Goal: Transaction & Acquisition: Book appointment/travel/reservation

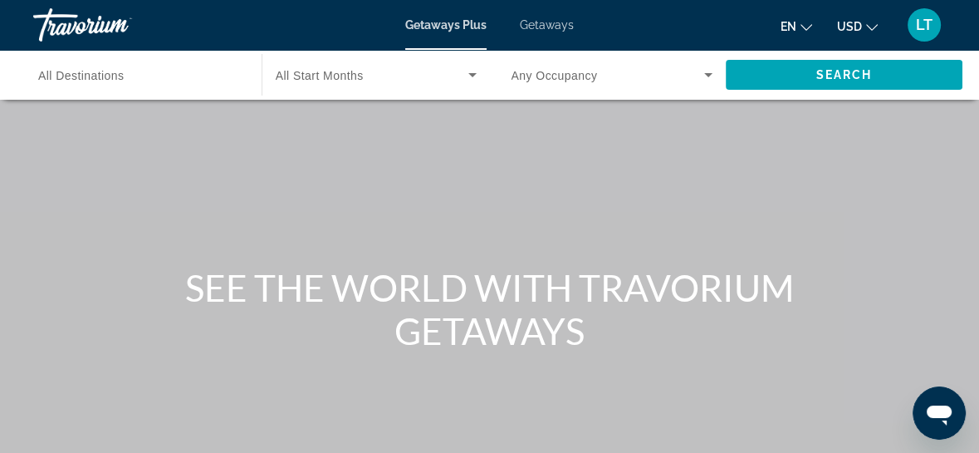
click at [121, 76] on span "All Destinations" at bounding box center [81, 75] width 86 height 13
click at [121, 76] on input "Destination All Destinations" at bounding box center [139, 76] width 202 height 20
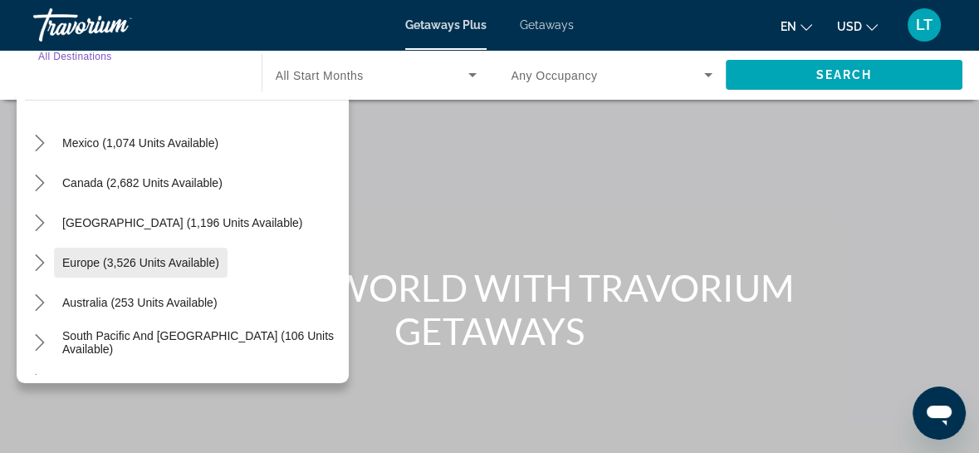
scroll to position [164, 0]
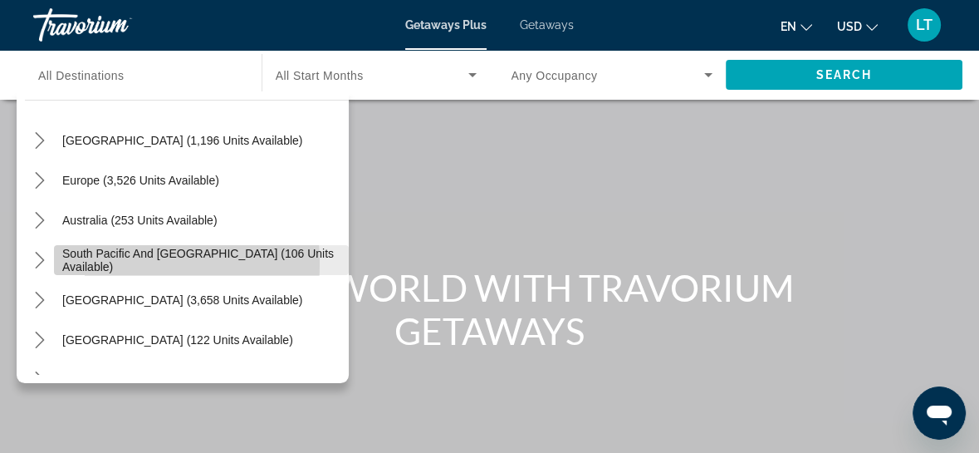
click at [96, 263] on span "South Pacific and [GEOGRAPHIC_DATA] (106 units available)" at bounding box center [201, 260] width 278 height 27
type input "**********"
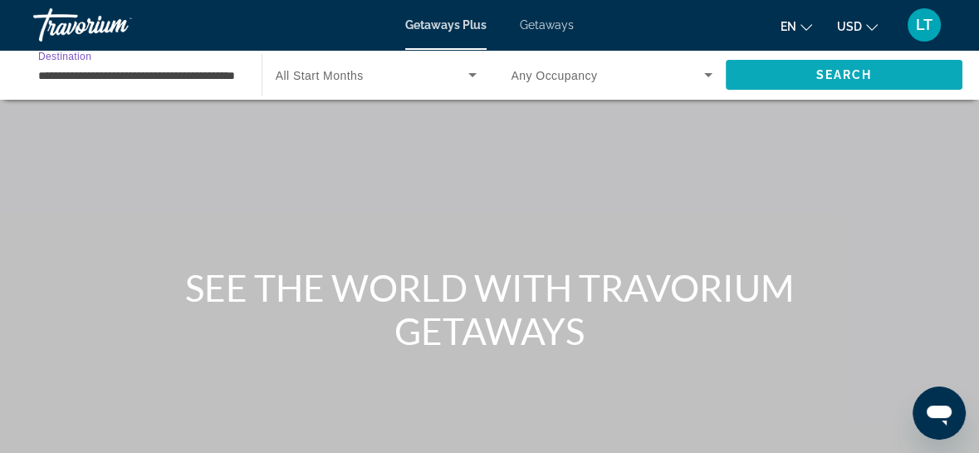
click at [789, 77] on span "Search" at bounding box center [844, 75] width 237 height 40
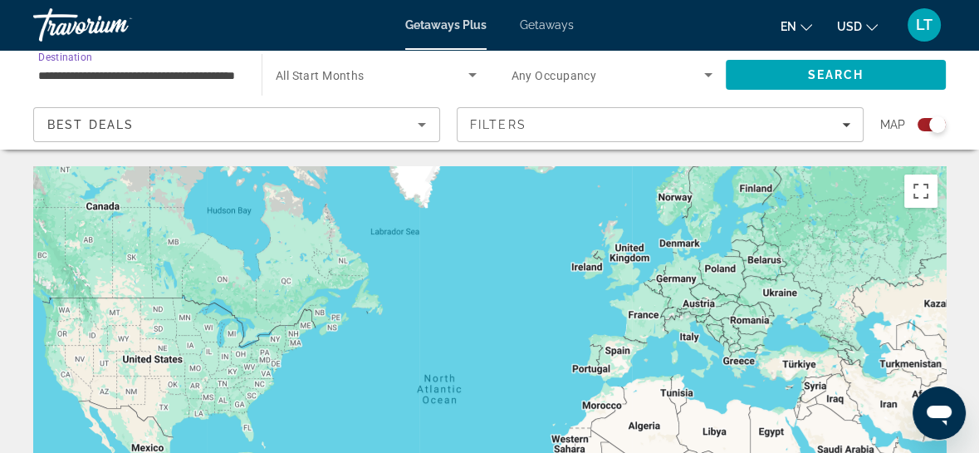
click at [160, 70] on input "**********" at bounding box center [139, 76] width 202 height 20
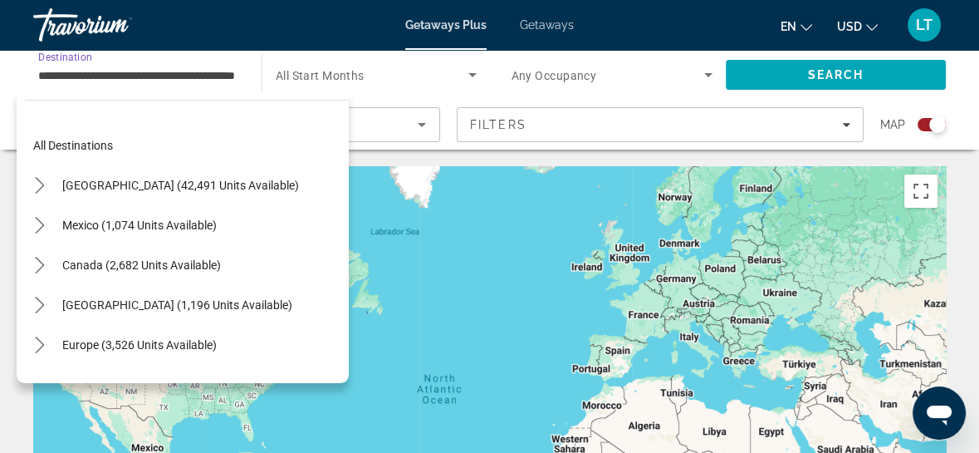
scroll to position [179, 0]
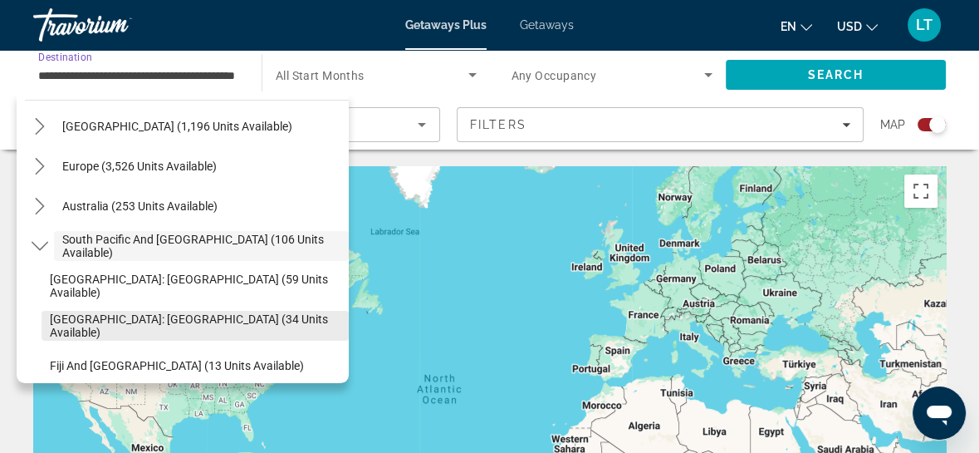
click at [140, 323] on span "[GEOGRAPHIC_DATA]: [GEOGRAPHIC_DATA] (34 units available)" at bounding box center [195, 325] width 291 height 27
type input "**********"
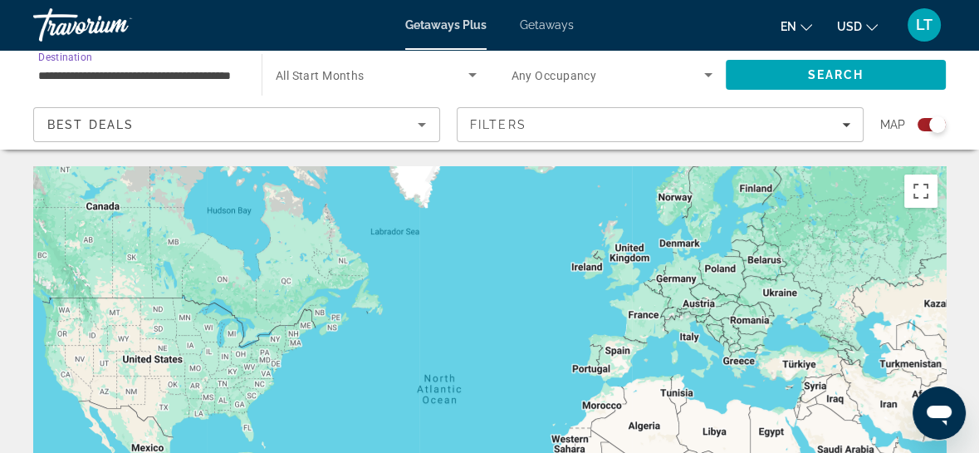
scroll to position [0, 53]
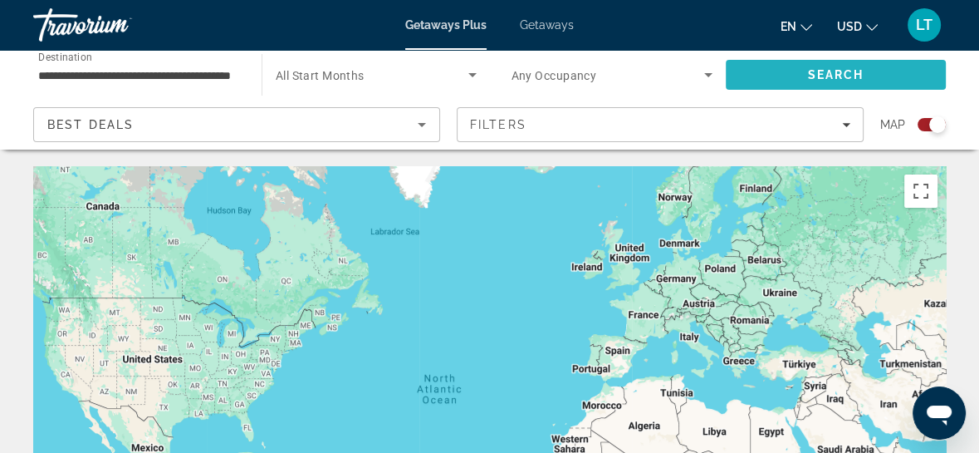
click at [763, 65] on span "Search" at bounding box center [836, 75] width 220 height 40
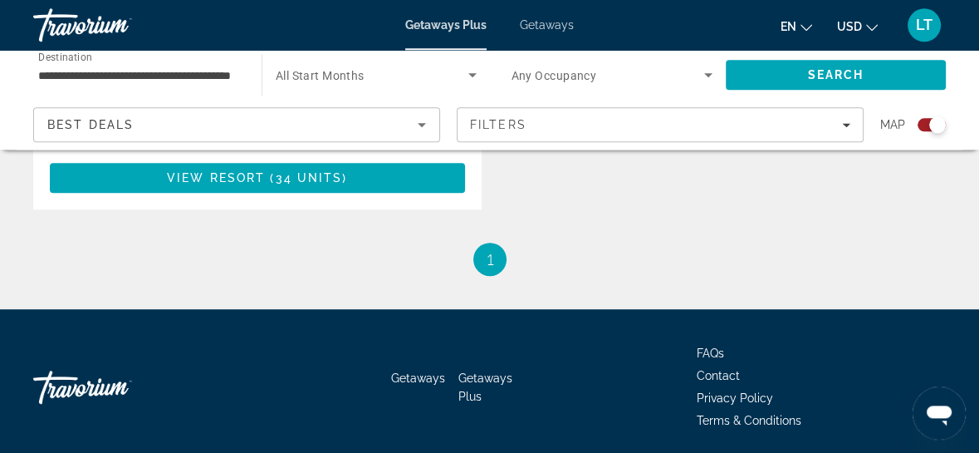
scroll to position [1097, 0]
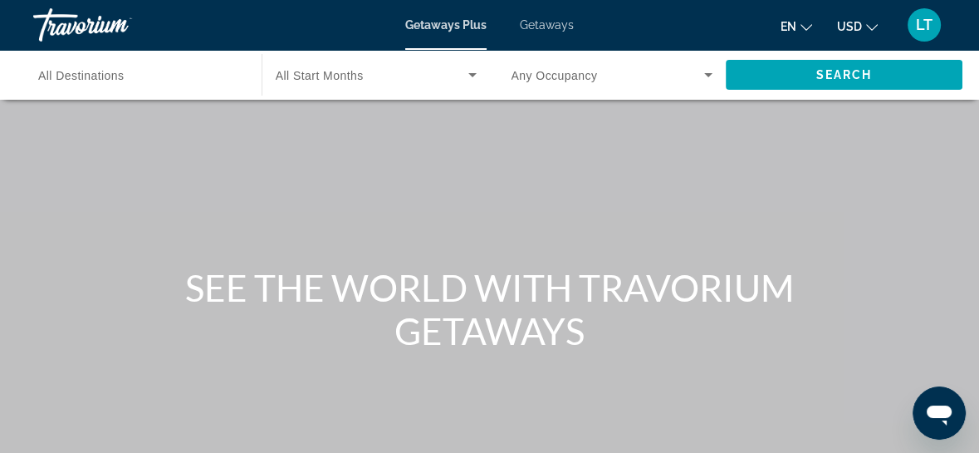
click at [71, 75] on span "All Destinations" at bounding box center [81, 75] width 86 height 13
click at [71, 75] on input "Destination All Destinations" at bounding box center [139, 76] width 202 height 20
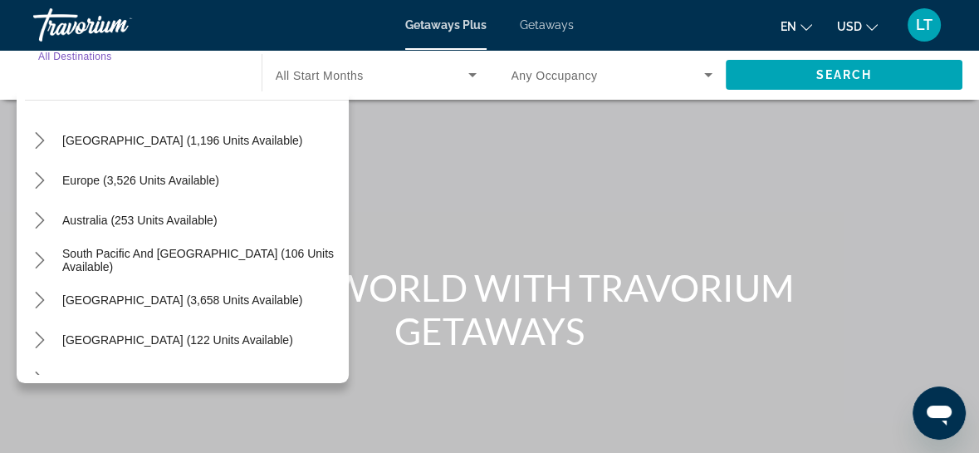
scroll to position [268, 0]
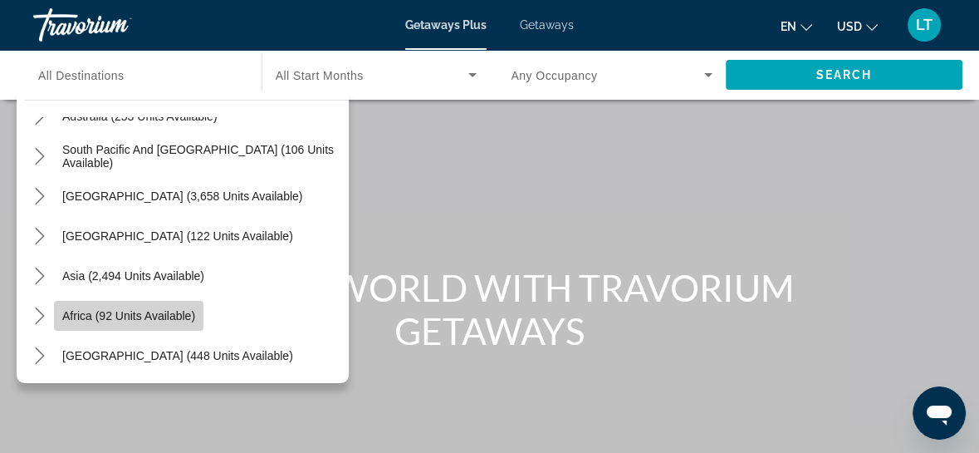
click at [129, 315] on span "Africa (92 units available)" at bounding box center [128, 315] width 133 height 13
type input "**********"
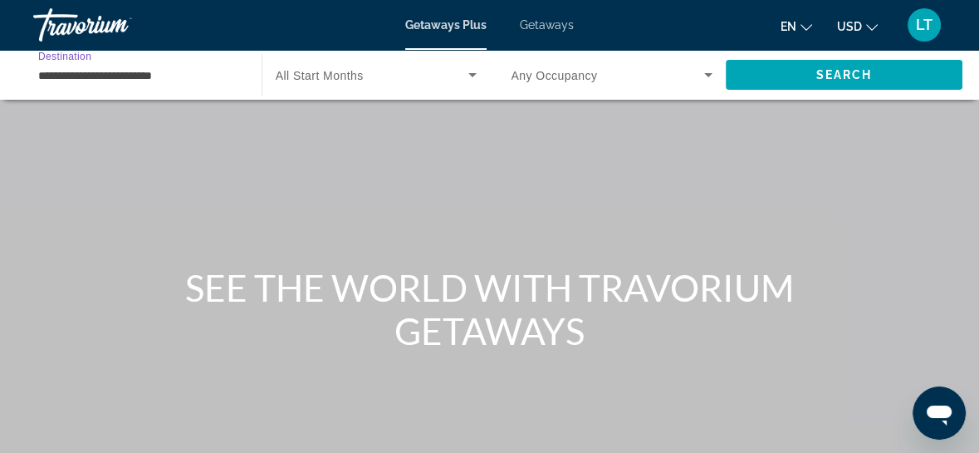
click at [374, 78] on span "Search widget" at bounding box center [372, 75] width 193 height 20
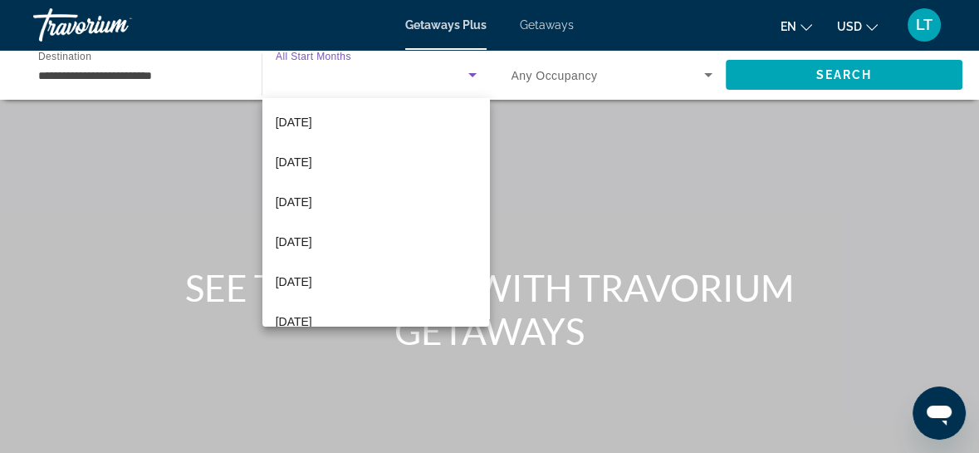
scroll to position [210, 0]
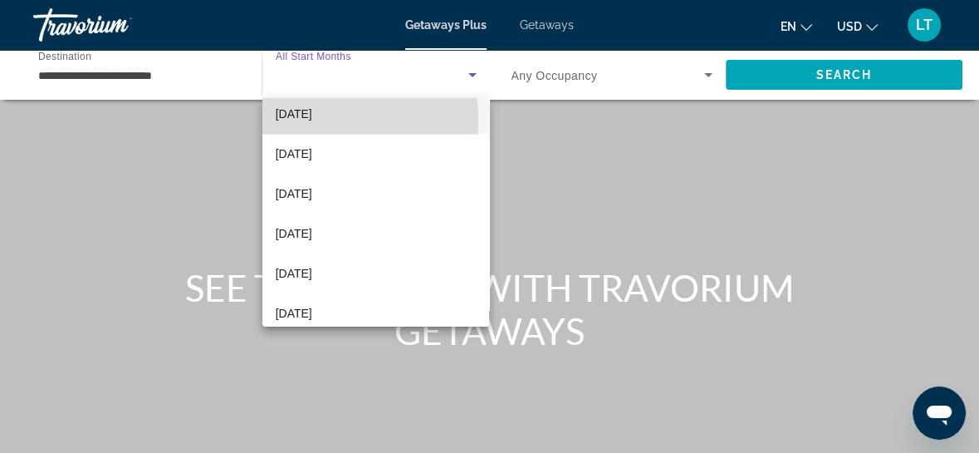
click at [297, 120] on span "[DATE]" at bounding box center [294, 114] width 37 height 20
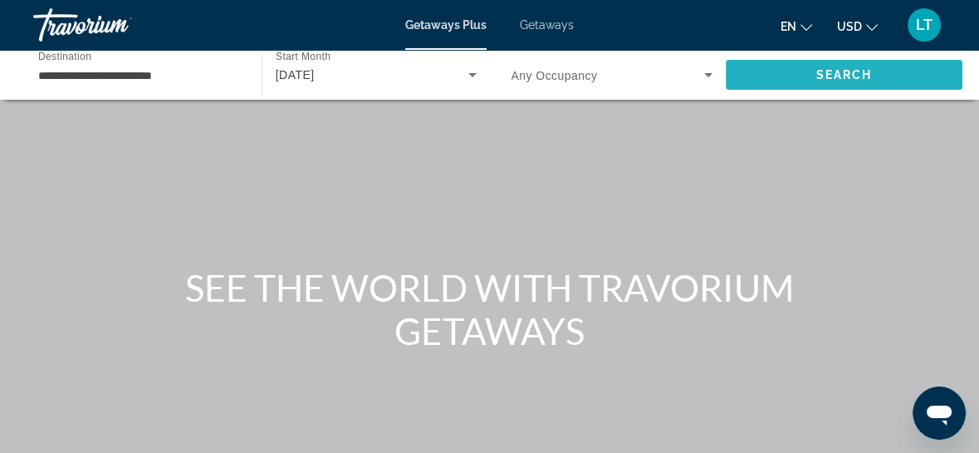
click at [867, 66] on span "Search" at bounding box center [844, 75] width 237 height 40
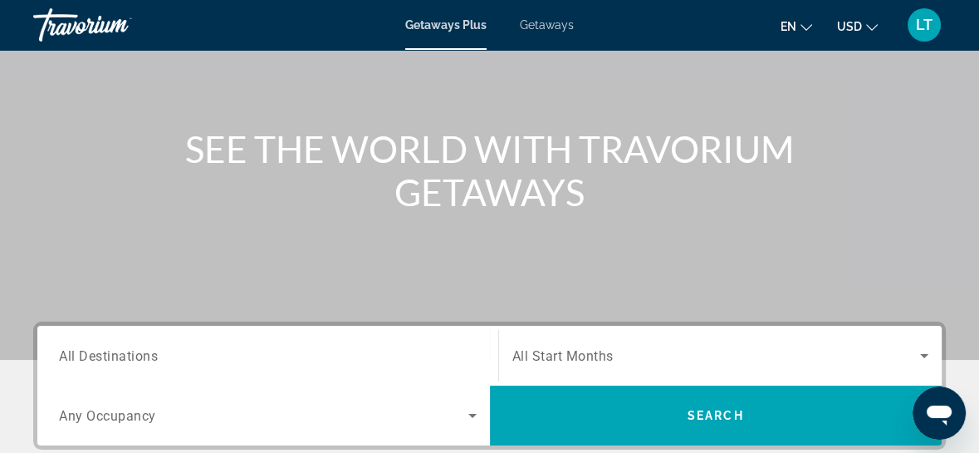
scroll to position [230, 0]
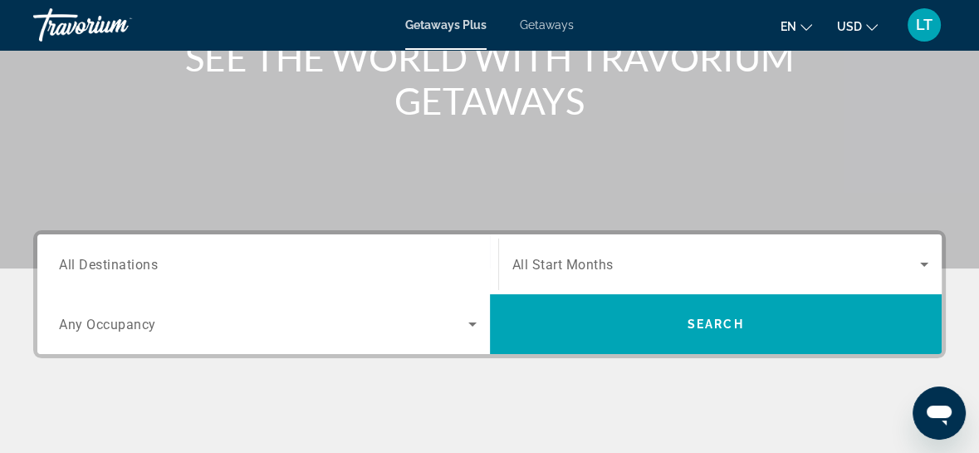
click at [131, 270] on span "All Destinations" at bounding box center [108, 264] width 99 height 16
click at [131, 270] on input "Destination All Destinations" at bounding box center [268, 265] width 418 height 20
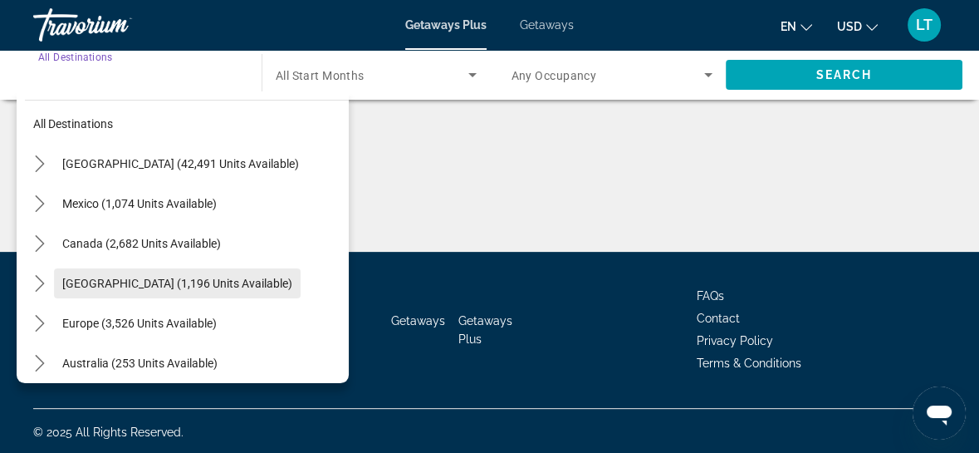
scroll to position [104, 0]
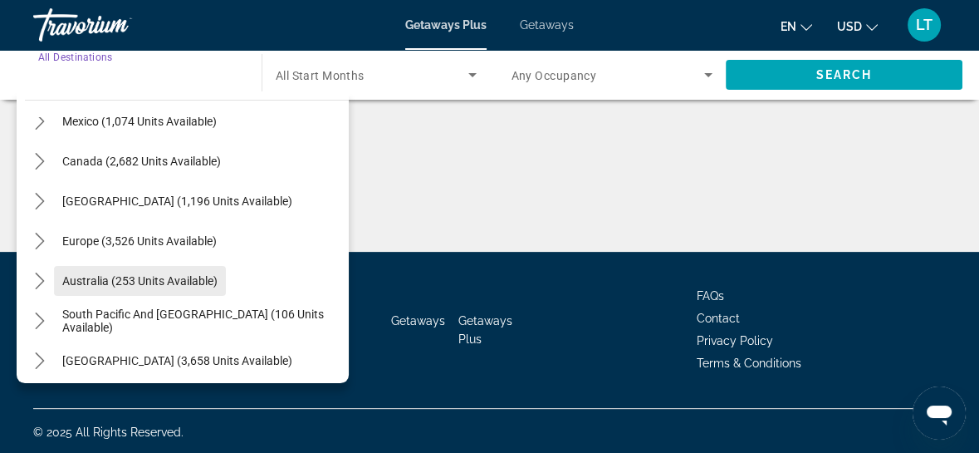
click at [150, 277] on span "Australia (253 units available)" at bounding box center [139, 280] width 155 height 13
type input "**********"
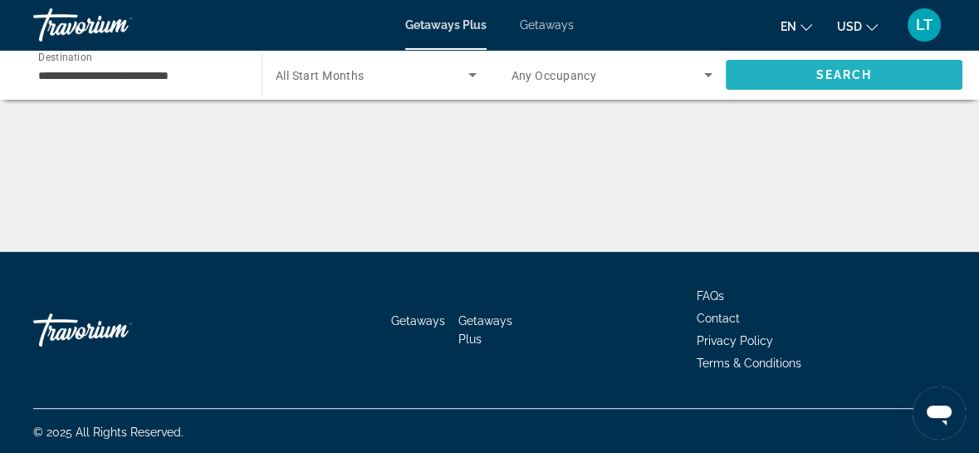
click at [834, 79] on span "Search" at bounding box center [845, 74] width 56 height 13
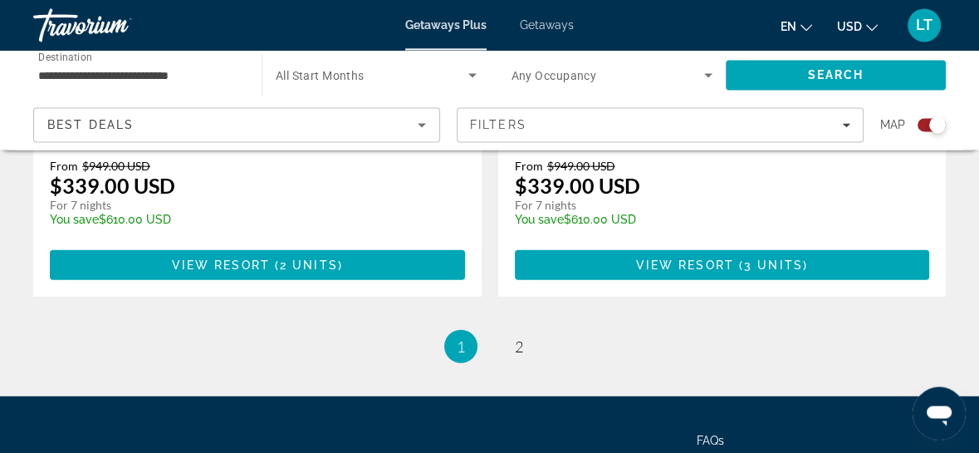
scroll to position [4003, 0]
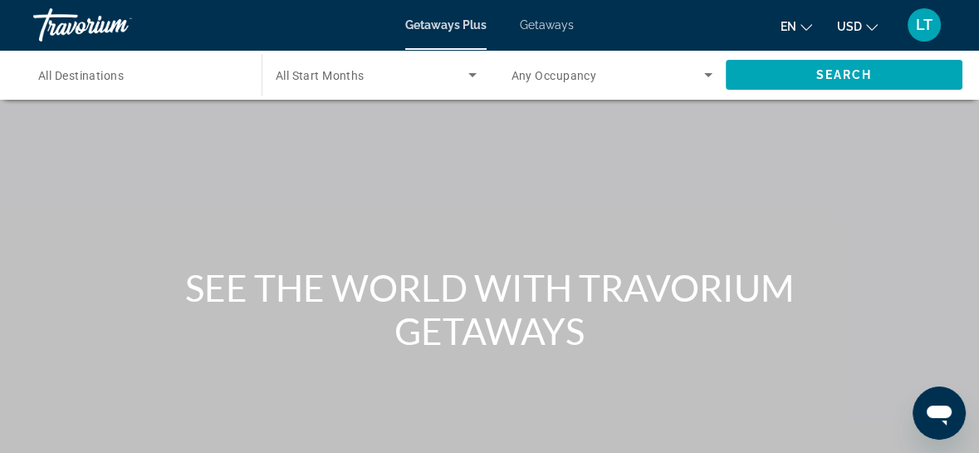
click at [160, 86] on div "Search widget" at bounding box center [139, 75] width 202 height 47
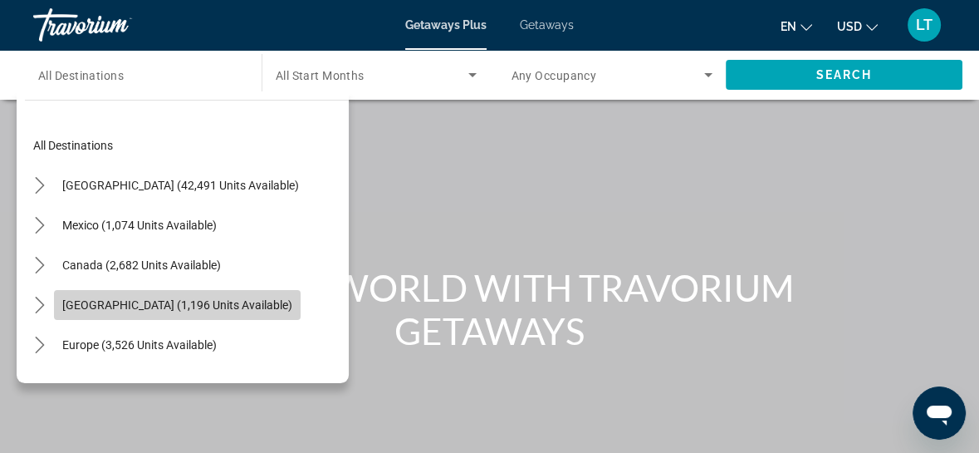
click at [133, 307] on span "[GEOGRAPHIC_DATA] (1,196 units available)" at bounding box center [177, 304] width 230 height 13
type input "**********"
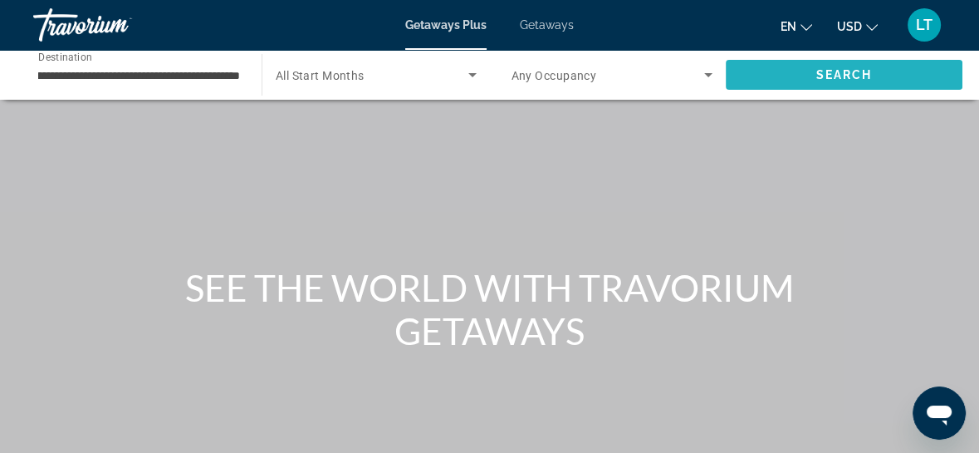
click at [899, 72] on span "Search" at bounding box center [844, 75] width 237 height 40
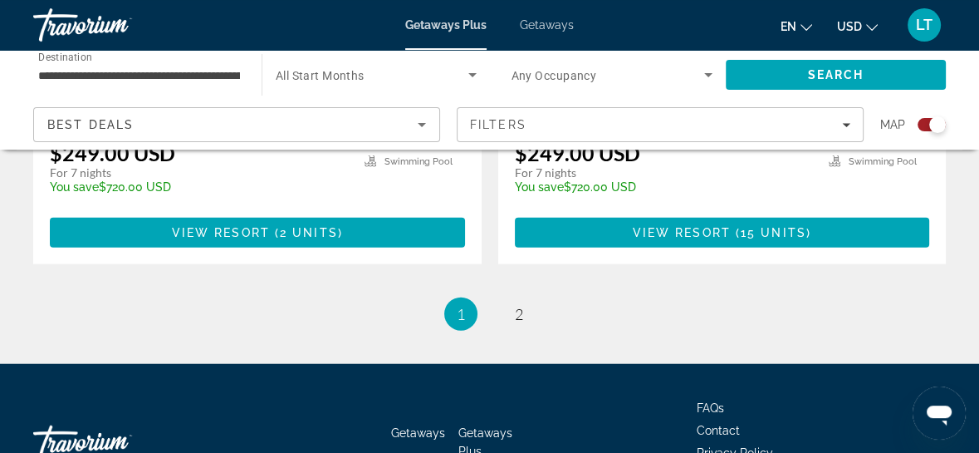
scroll to position [3929, 0]
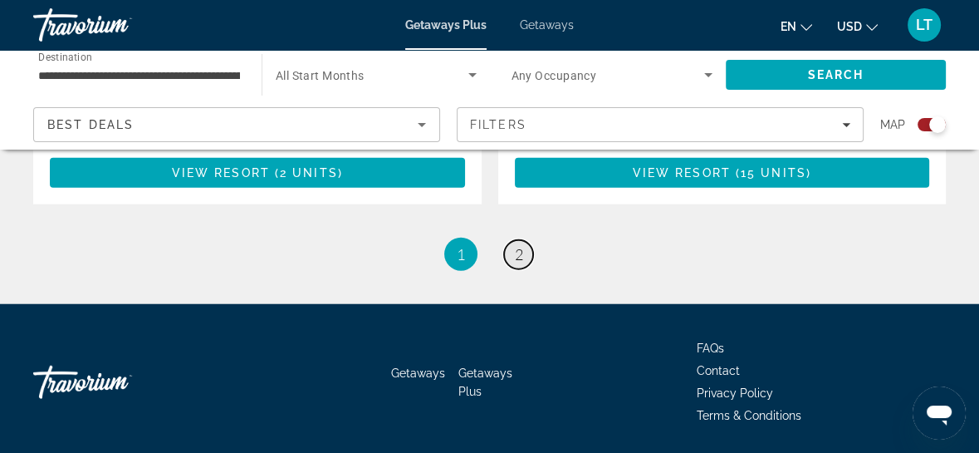
click at [518, 245] on span "2" at bounding box center [519, 254] width 8 height 18
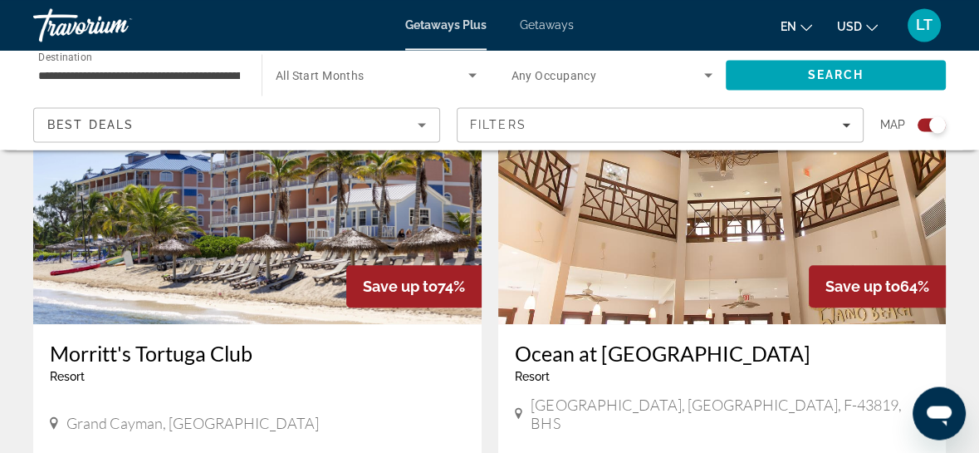
scroll to position [1121, 0]
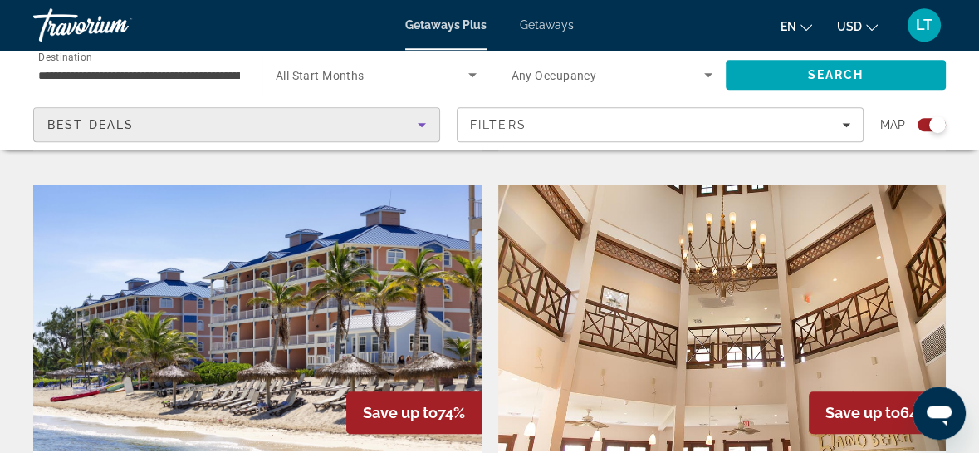
click at [148, 125] on div "Best Deals" at bounding box center [232, 125] width 371 height 20
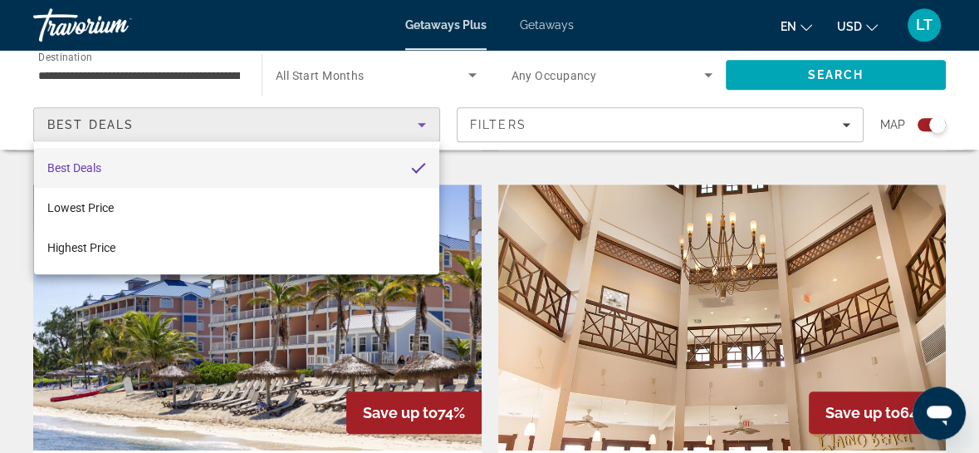
drag, startPoint x: 438, startPoint y: 76, endPoint x: 448, endPoint y: 66, distance: 14.1
click at [447, 67] on div at bounding box center [489, 226] width 979 height 453
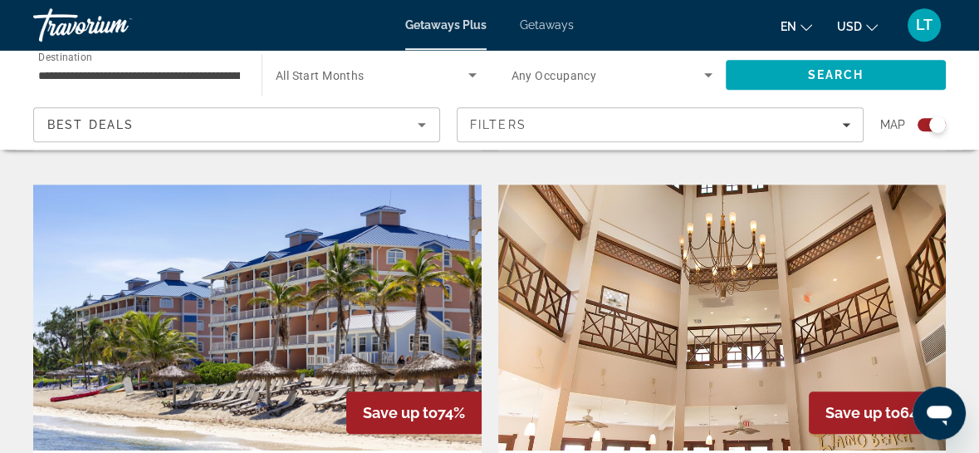
scroll to position [482, 0]
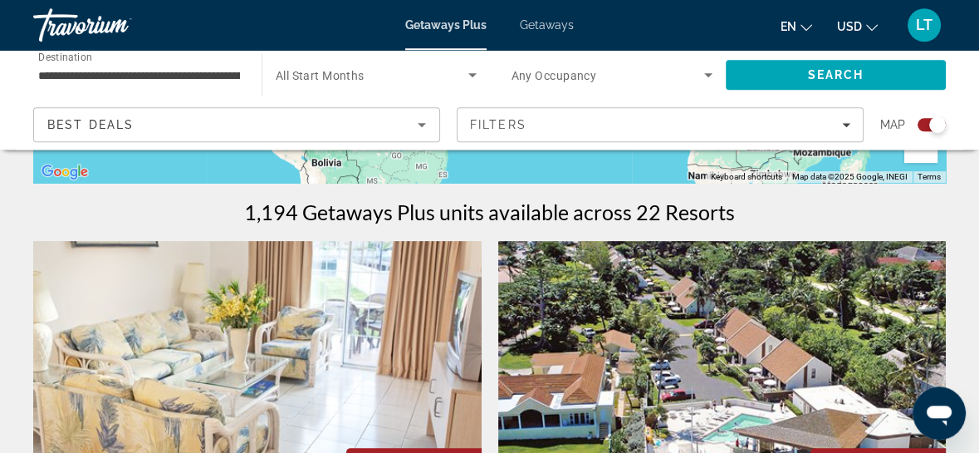
click at [64, 52] on span "Destination" at bounding box center [65, 57] width 54 height 12
click at [64, 66] on input "**********" at bounding box center [139, 76] width 202 height 20
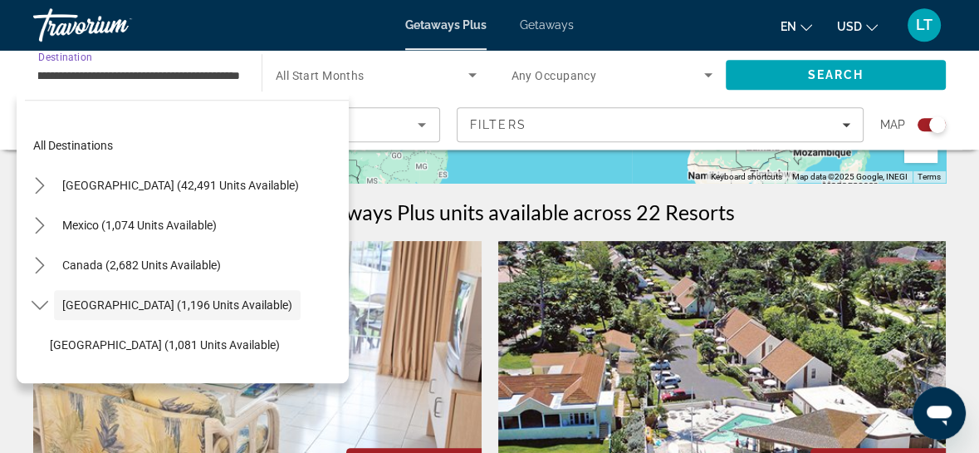
scroll to position [58, 0]
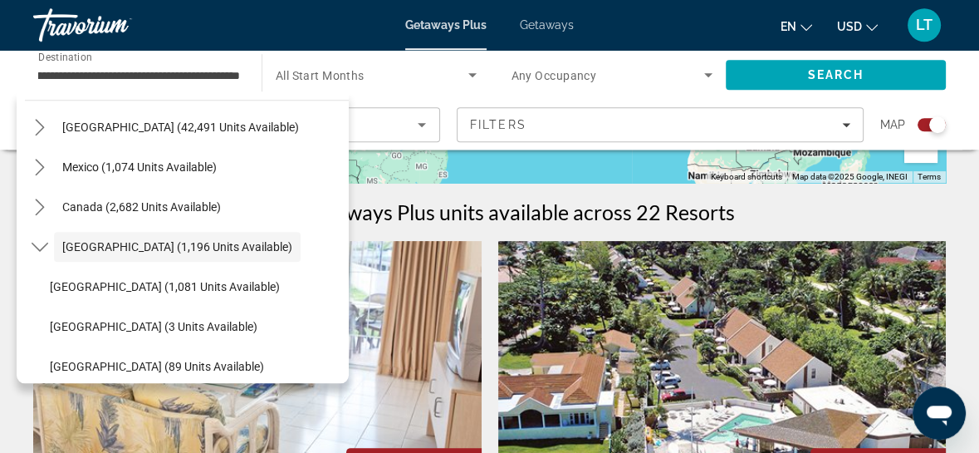
click at [73, 65] on div "**********" at bounding box center [139, 75] width 202 height 47
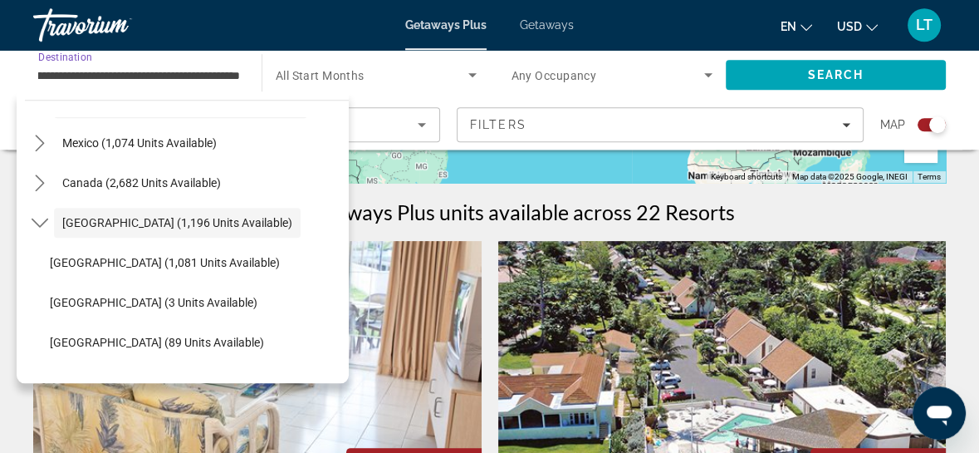
scroll to position [0, 0]
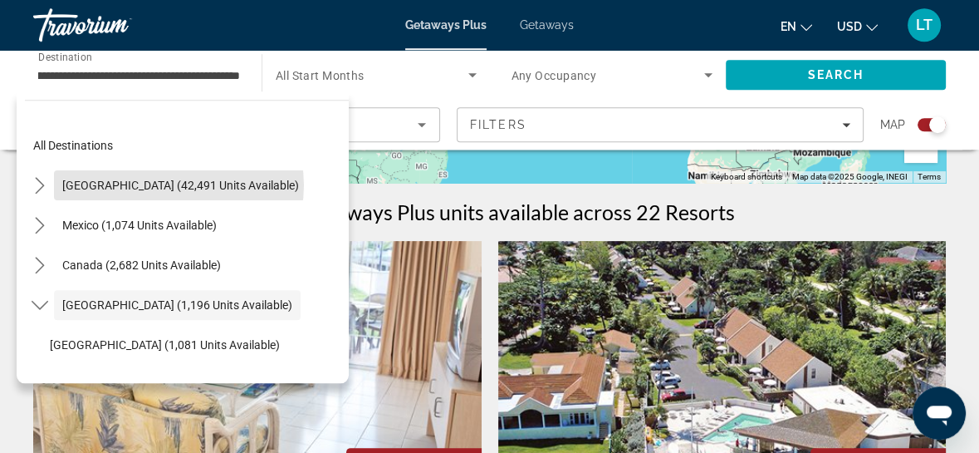
click at [176, 185] on span "[GEOGRAPHIC_DATA] (42,491 units available)" at bounding box center [180, 185] width 237 height 13
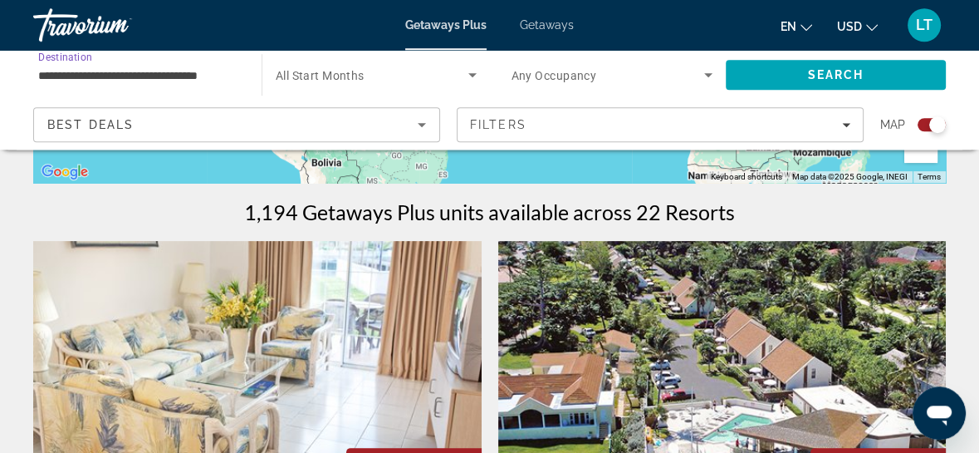
scroll to position [0, 3]
click at [317, 73] on span "All Start Months" at bounding box center [320, 75] width 89 height 13
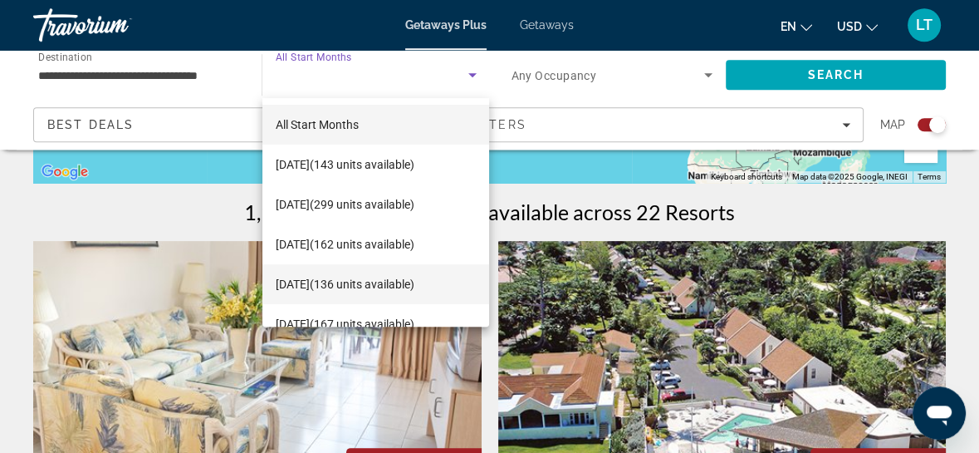
click at [287, 288] on span "[DATE] (136 units available)" at bounding box center [345, 284] width 139 height 20
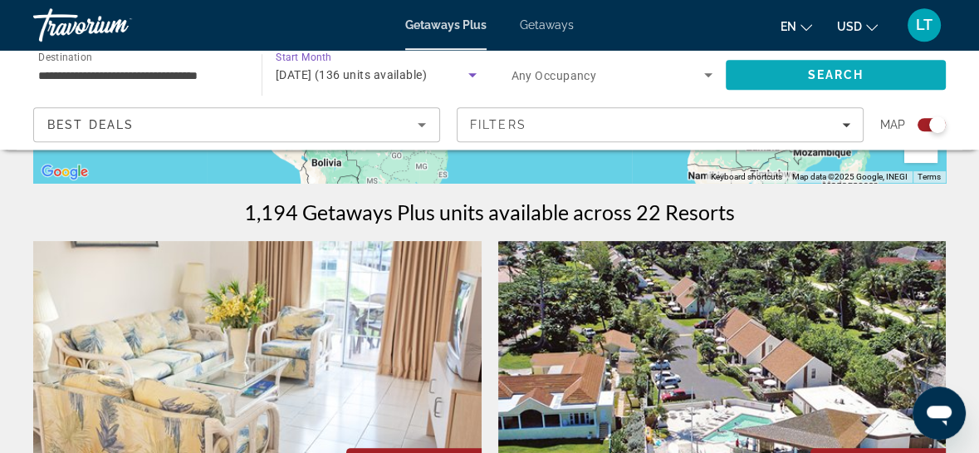
click at [811, 61] on span "Search" at bounding box center [836, 75] width 220 height 40
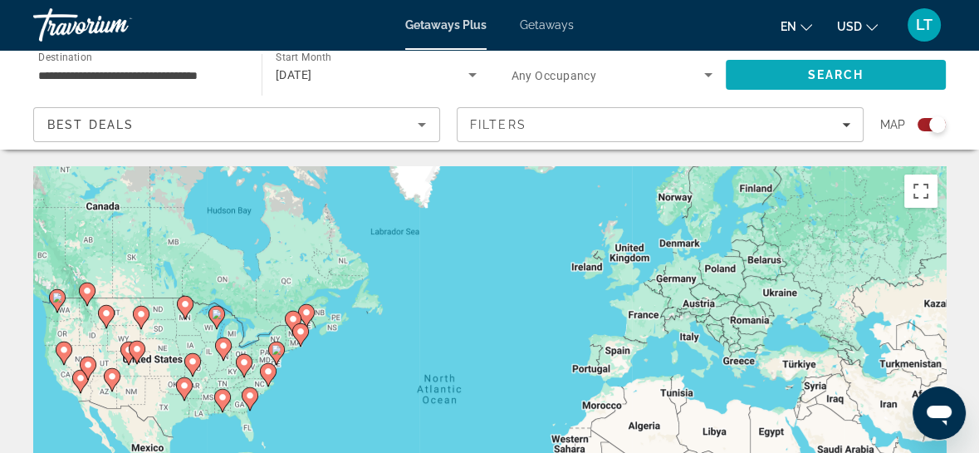
click at [837, 74] on span "Search" at bounding box center [836, 74] width 56 height 13
click at [117, 74] on input "**********" at bounding box center [139, 76] width 202 height 20
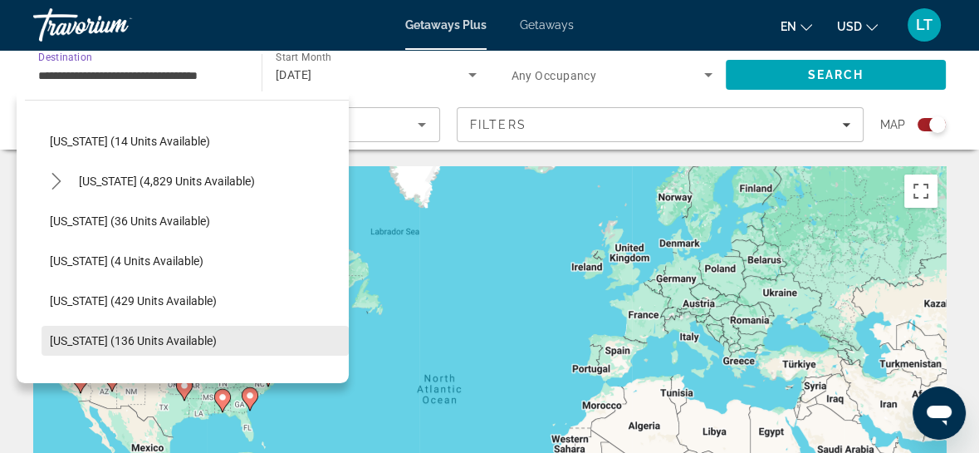
scroll to position [329, 0]
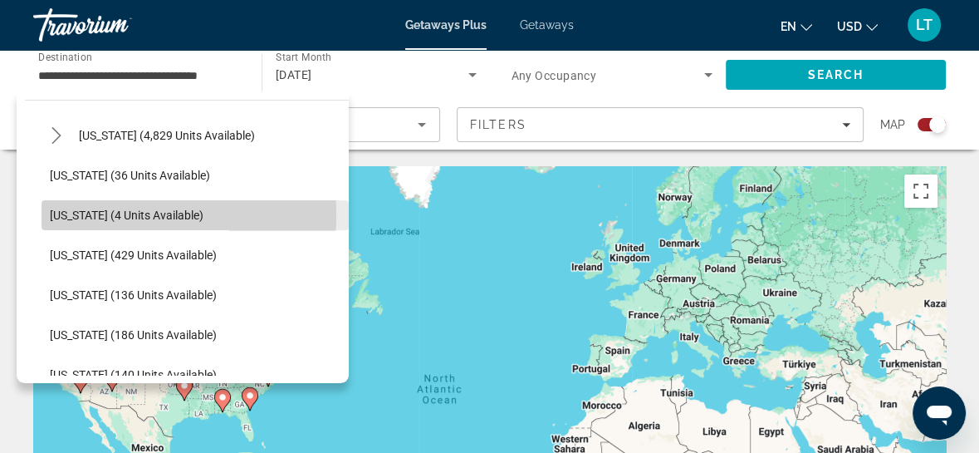
click at [71, 215] on span "[US_STATE] (4 units available)" at bounding box center [127, 215] width 154 height 13
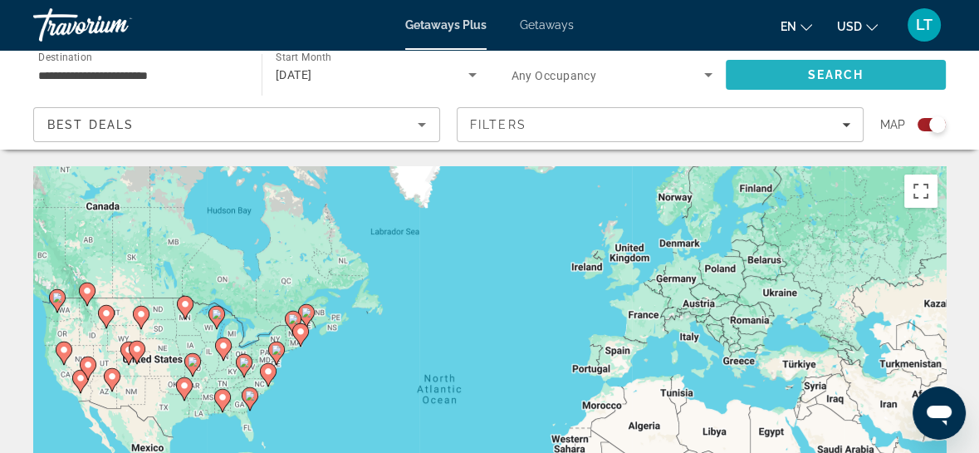
click at [758, 73] on span "Search" at bounding box center [836, 75] width 220 height 40
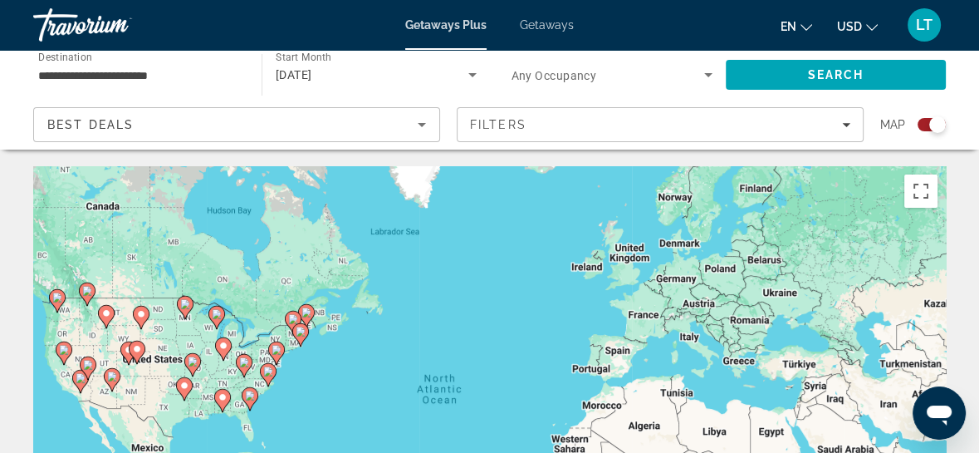
click at [96, 78] on input "**********" at bounding box center [139, 76] width 202 height 20
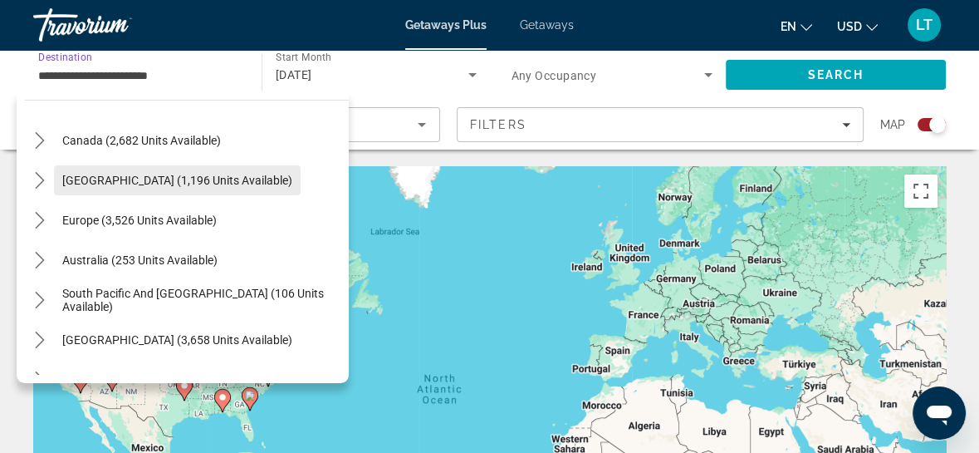
scroll to position [1727, 0]
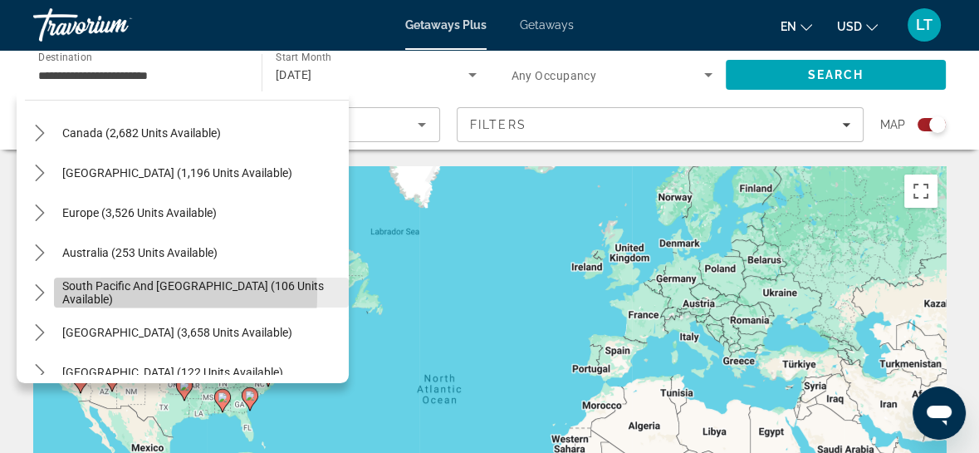
click at [103, 294] on span "South Pacific and [GEOGRAPHIC_DATA] (106 units available)" at bounding box center [201, 292] width 278 height 27
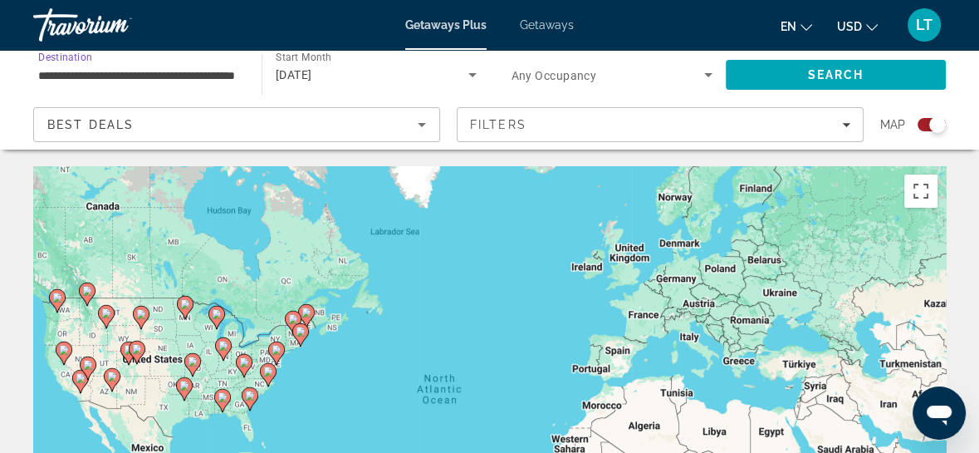
click at [156, 76] on input "**********" at bounding box center [139, 76] width 202 height 20
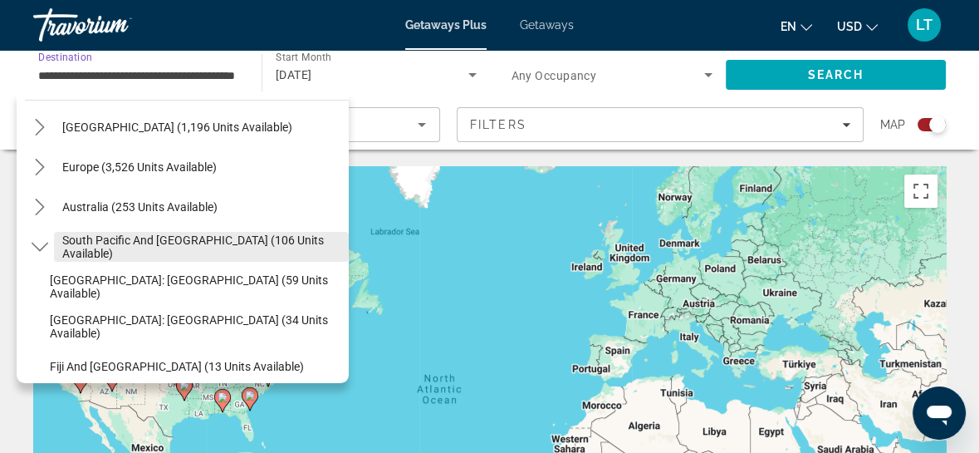
scroll to position [1855, 0]
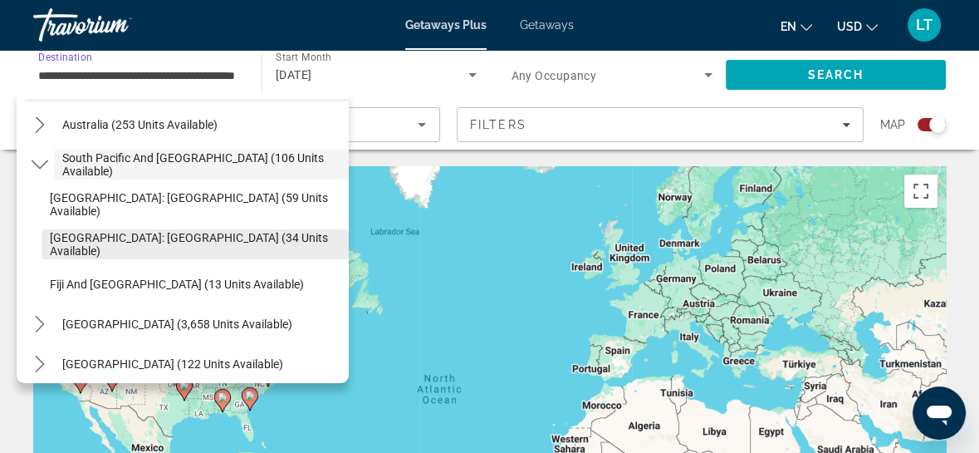
click at [115, 233] on span "Select destination: New Zealand: South Island (34 units available)" at bounding box center [195, 244] width 307 height 40
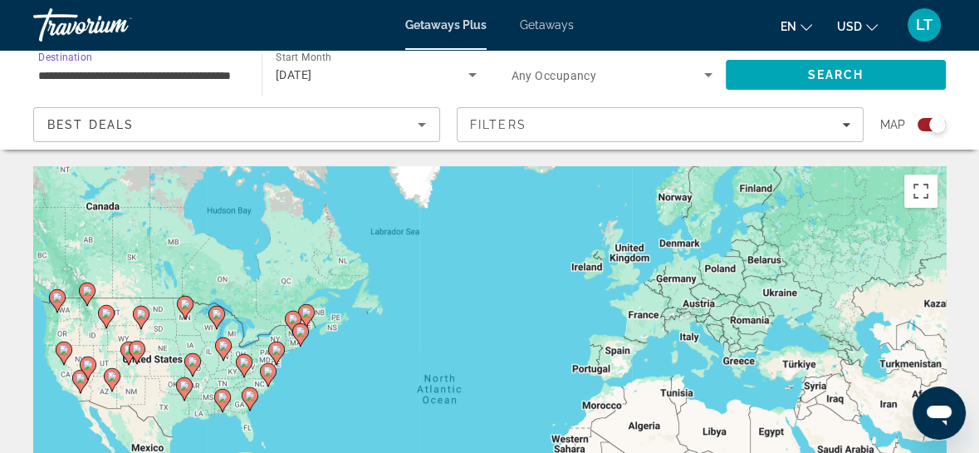
scroll to position [0, 53]
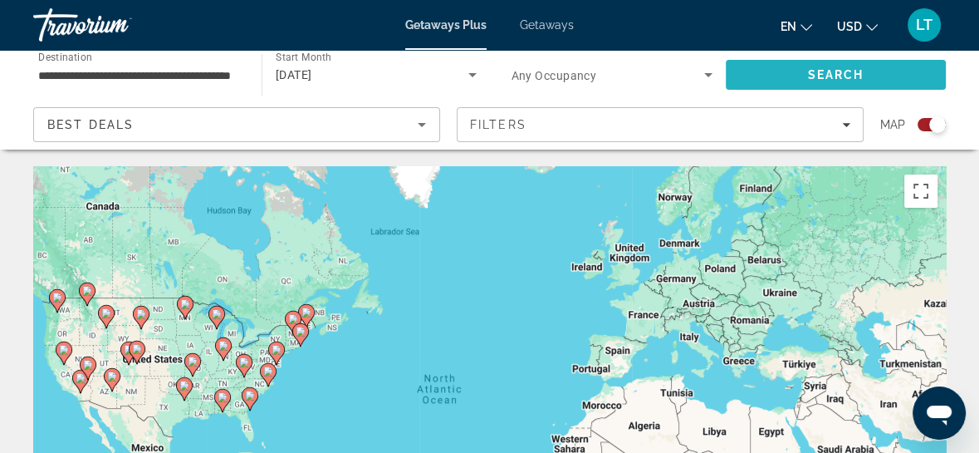
click at [802, 79] on span "Search" at bounding box center [836, 75] width 220 height 40
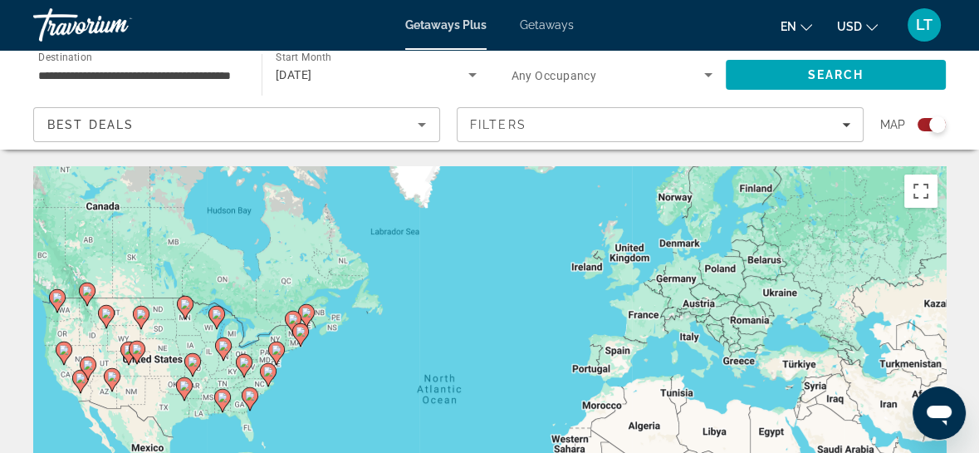
drag, startPoint x: 163, startPoint y: 83, endPoint x: 140, endPoint y: 70, distance: 26.8
click at [155, 76] on div "**********" at bounding box center [139, 75] width 202 height 47
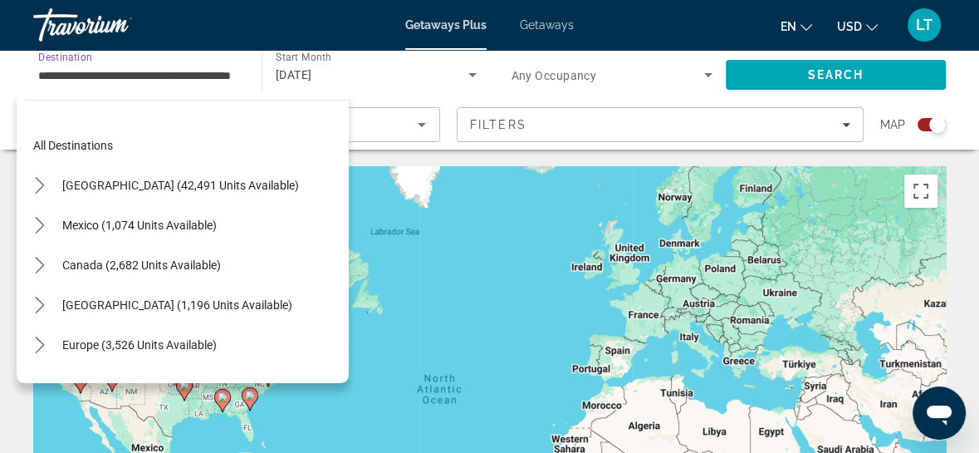
scroll to position [258, 0]
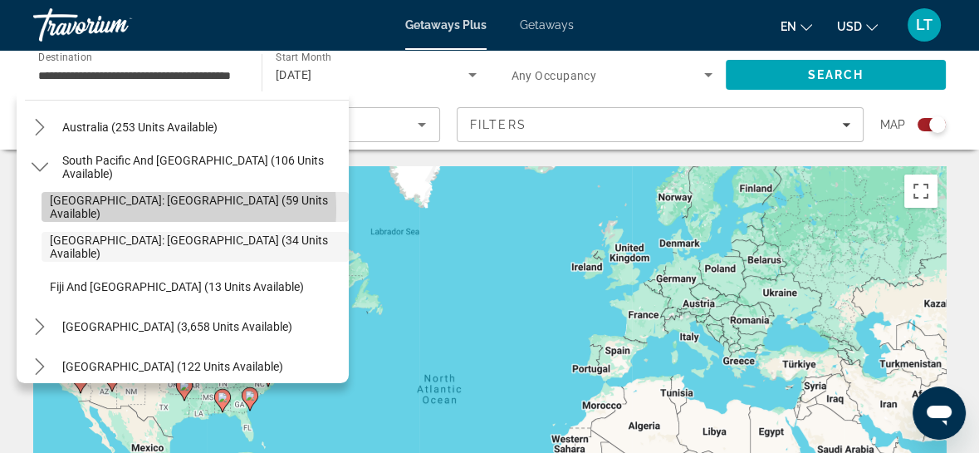
click at [153, 208] on span "[GEOGRAPHIC_DATA]: [GEOGRAPHIC_DATA] (59 units available)" at bounding box center [195, 207] width 291 height 27
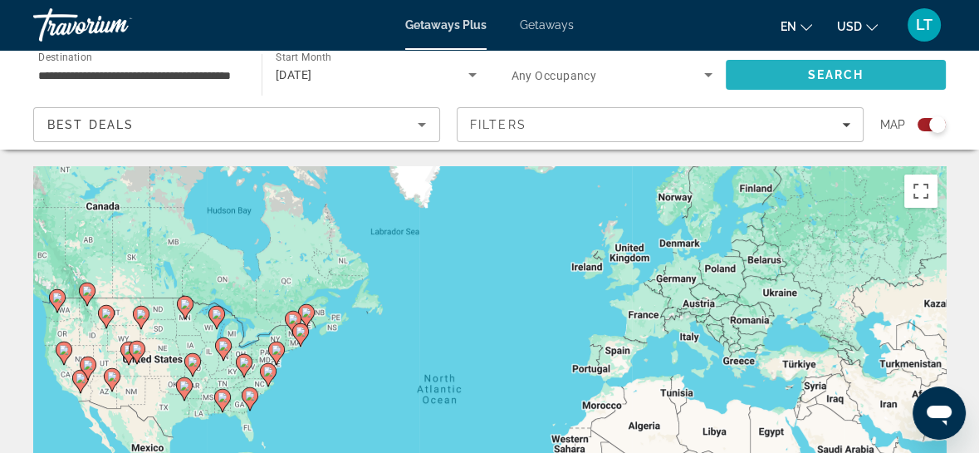
click at [887, 67] on span "Search" at bounding box center [836, 75] width 220 height 40
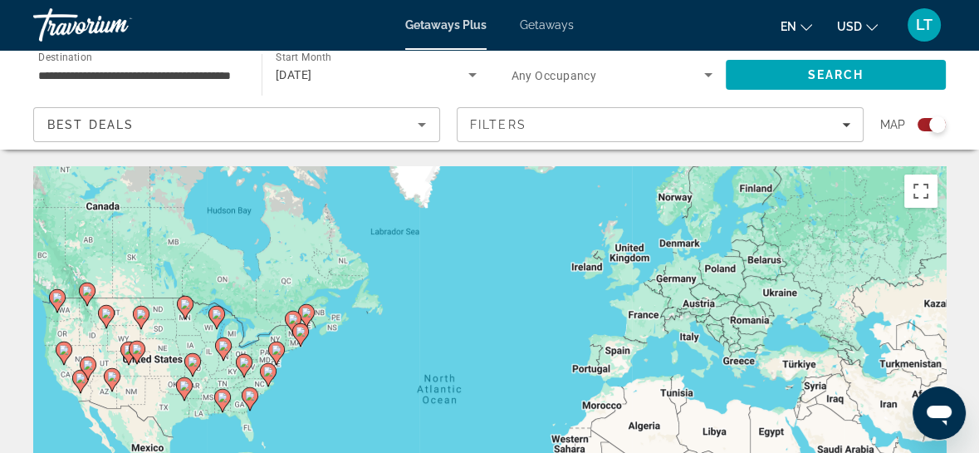
click at [84, 62] on span "Destination" at bounding box center [65, 57] width 54 height 12
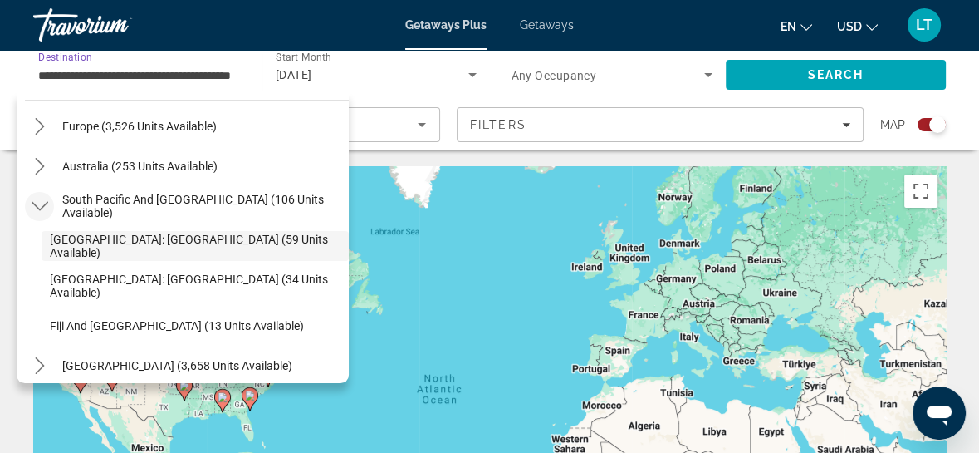
scroll to position [383, 0]
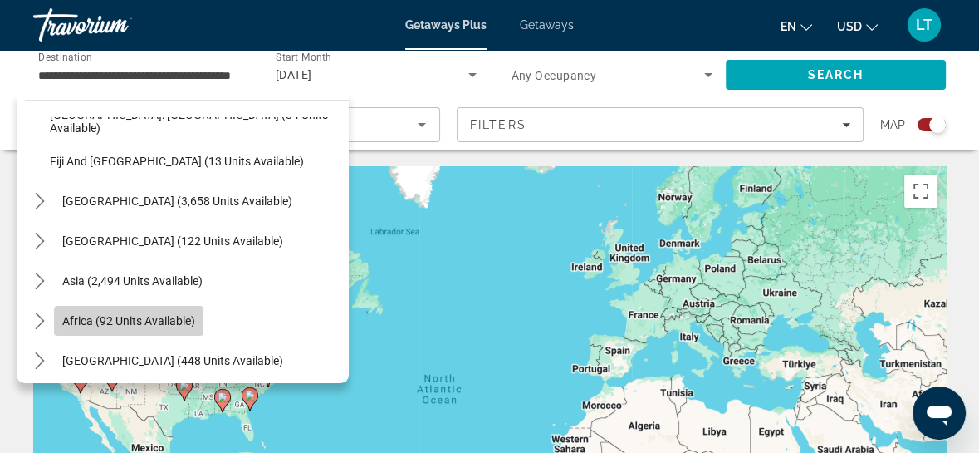
click at [142, 325] on span "Africa (92 units available)" at bounding box center [128, 320] width 133 height 13
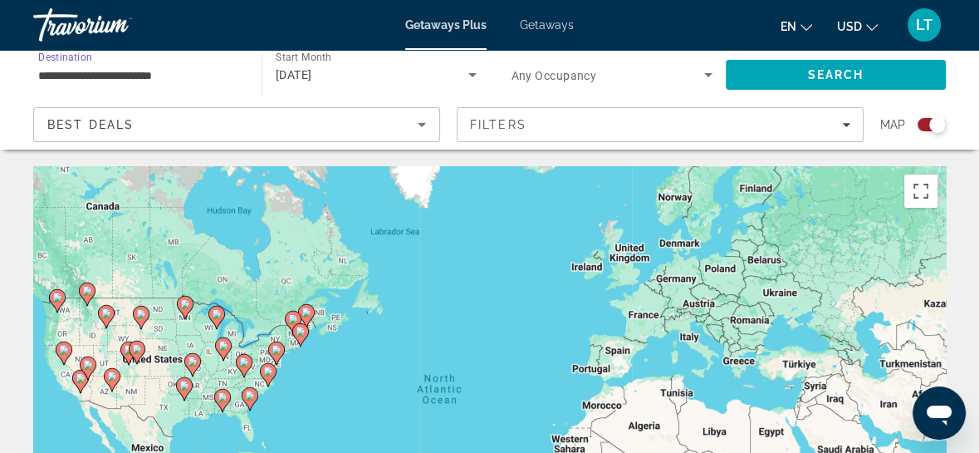
click at [151, 76] on input "**********" at bounding box center [139, 76] width 202 height 20
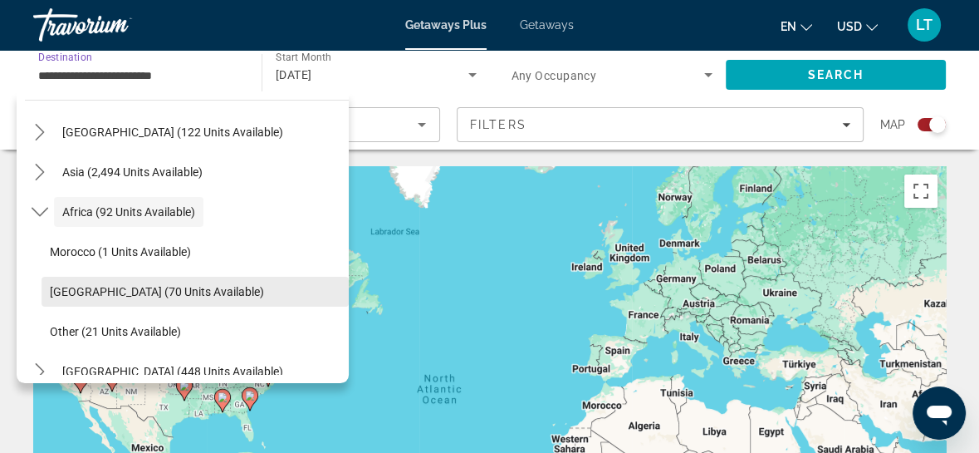
scroll to position [508, 0]
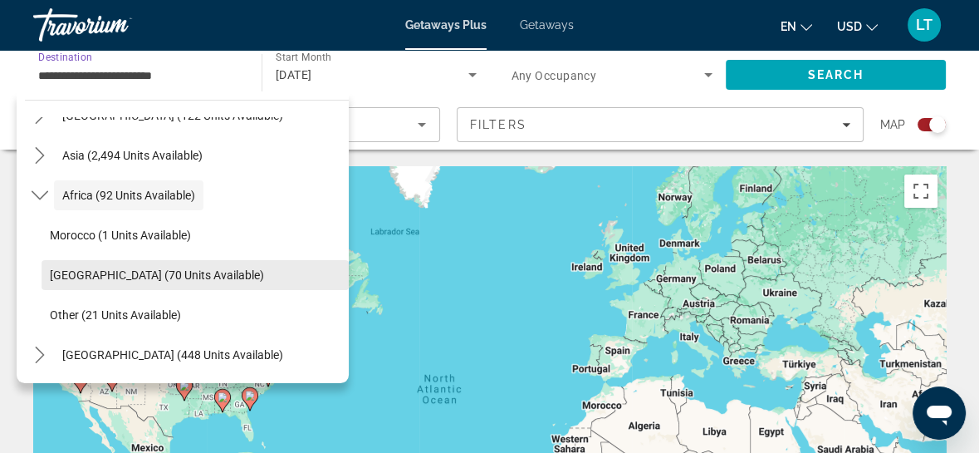
click at [78, 269] on span "[GEOGRAPHIC_DATA] (70 units available)" at bounding box center [157, 274] width 214 height 13
type input "**********"
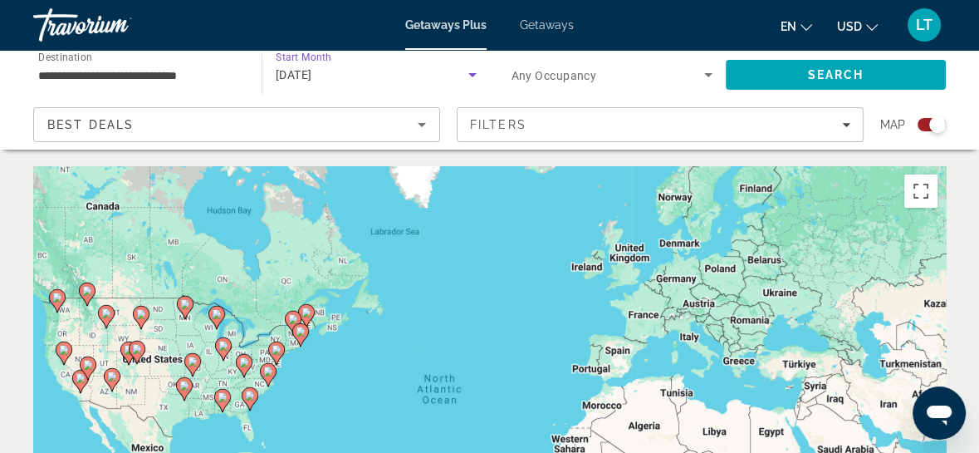
click at [471, 71] on icon "Search widget" at bounding box center [473, 75] width 20 height 20
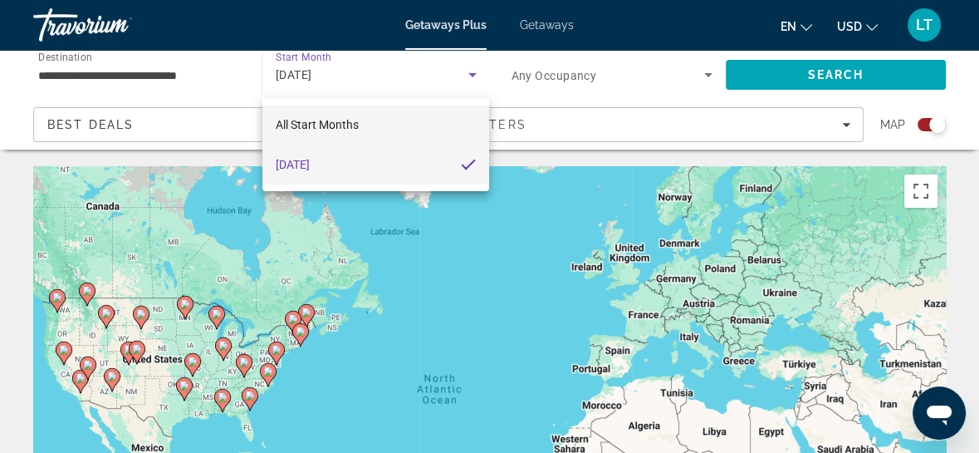
drag, startPoint x: 334, startPoint y: 125, endPoint x: 351, endPoint y: 124, distance: 16.7
click at [339, 125] on span "All Start Months" at bounding box center [317, 124] width 83 height 13
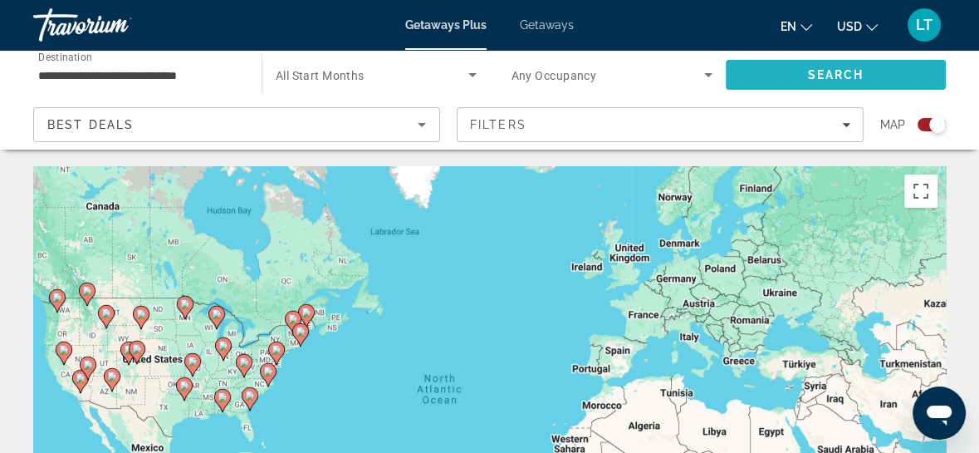
click at [870, 76] on span "Search" at bounding box center [836, 75] width 220 height 40
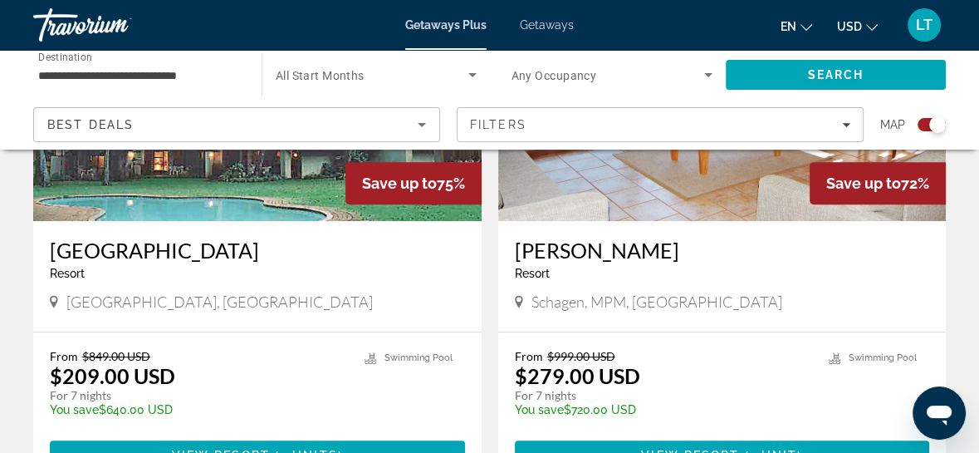
scroll to position [822, 0]
